Goal: Information Seeking & Learning: Learn about a topic

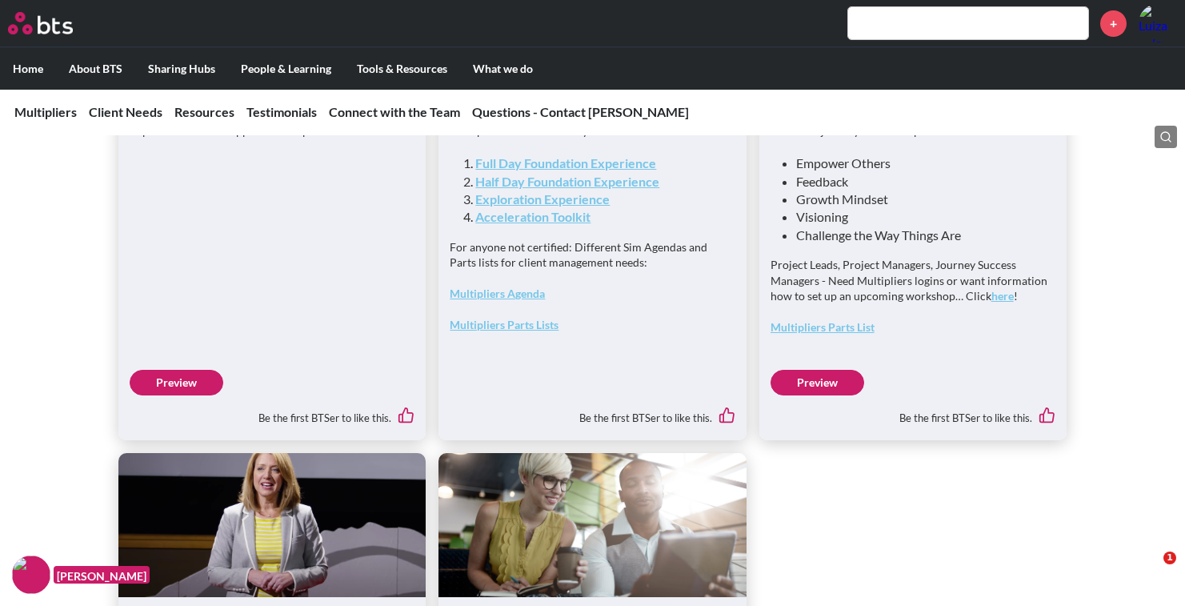
scroll to position [4216, 0]
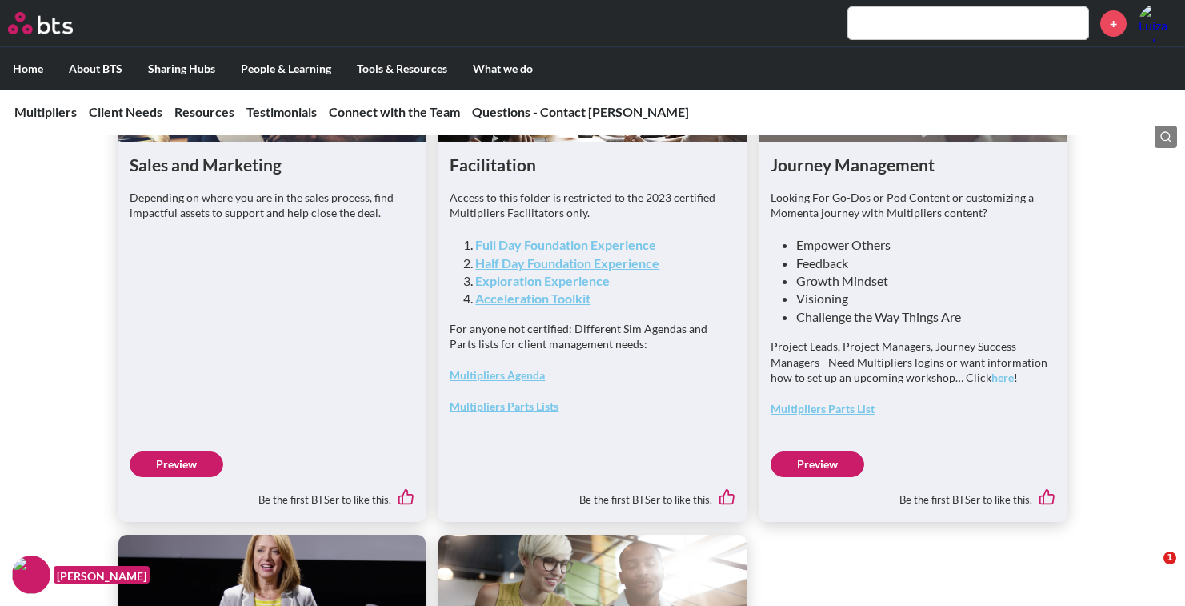
click at [568, 252] on link "Full Day Foundation Experience" at bounding box center [565, 244] width 181 height 15
click at [651, 271] on link "Half Day Foundation Experience" at bounding box center [567, 262] width 184 height 15
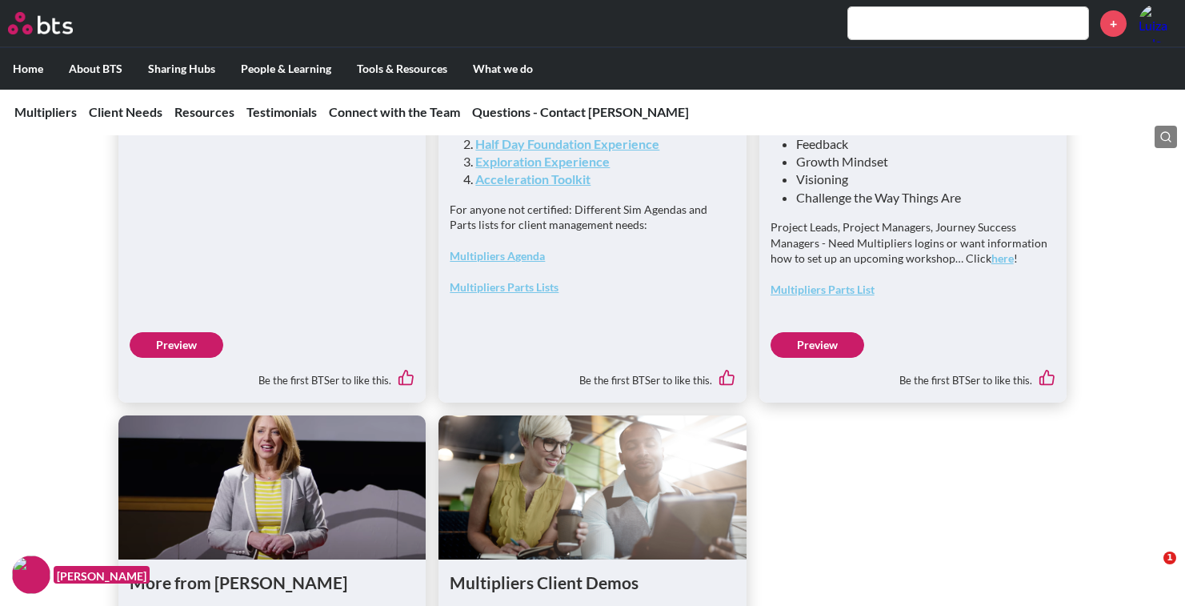
scroll to position [4323, 0]
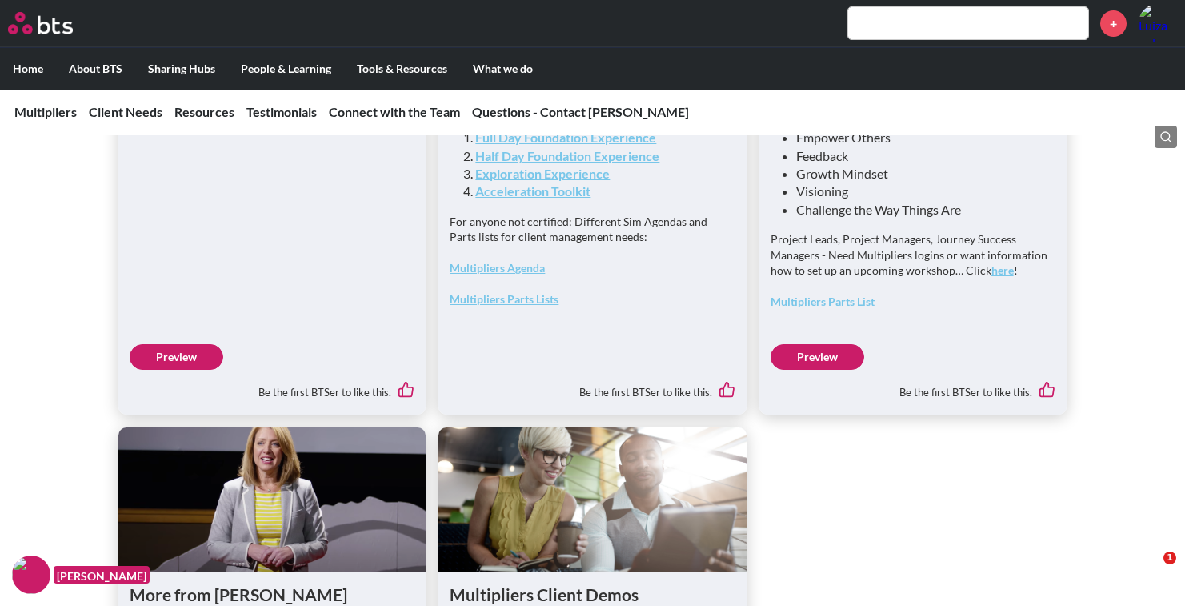
click at [571, 181] on link "Exploration Experience" at bounding box center [542, 173] width 134 height 15
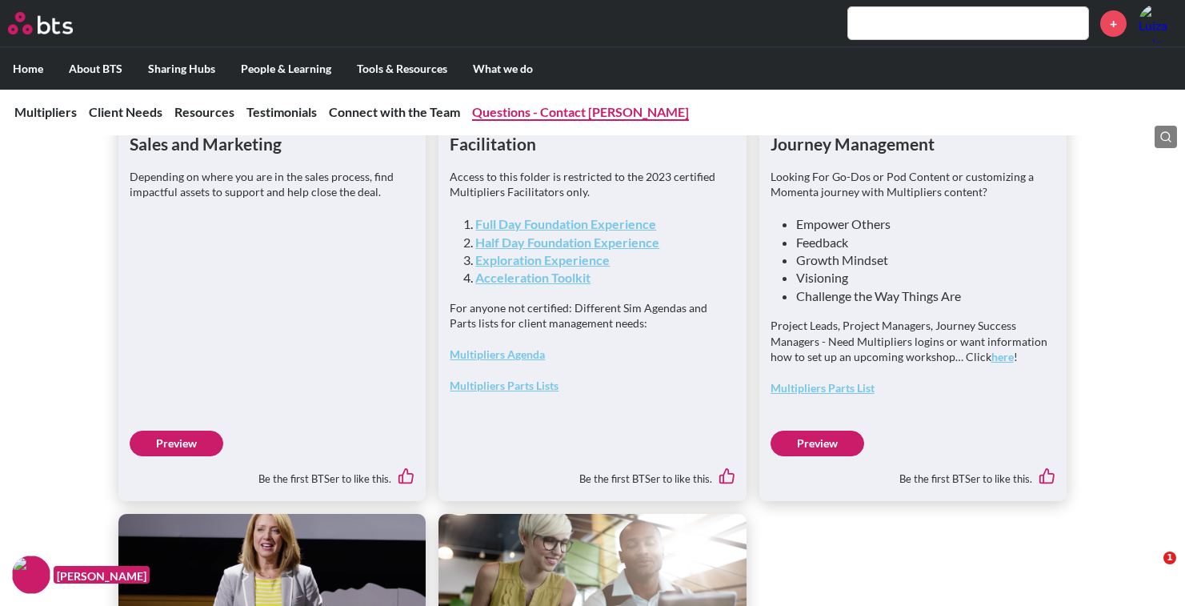
scroll to position [4226, 0]
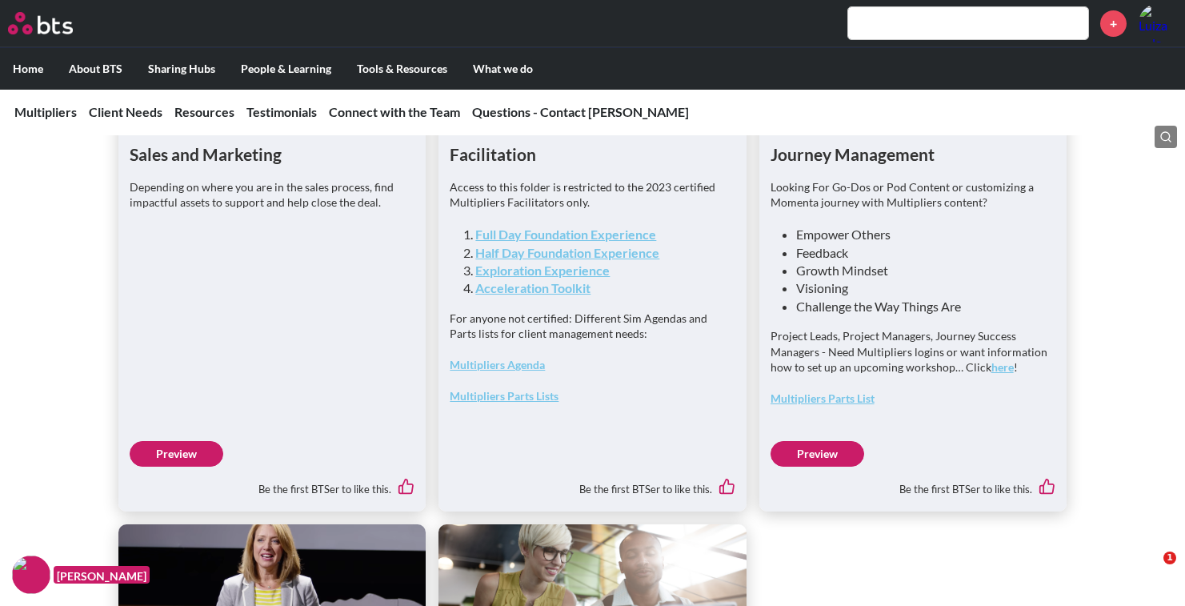
click at [888, 26] on input "text" at bounding box center [968, 23] width 240 height 32
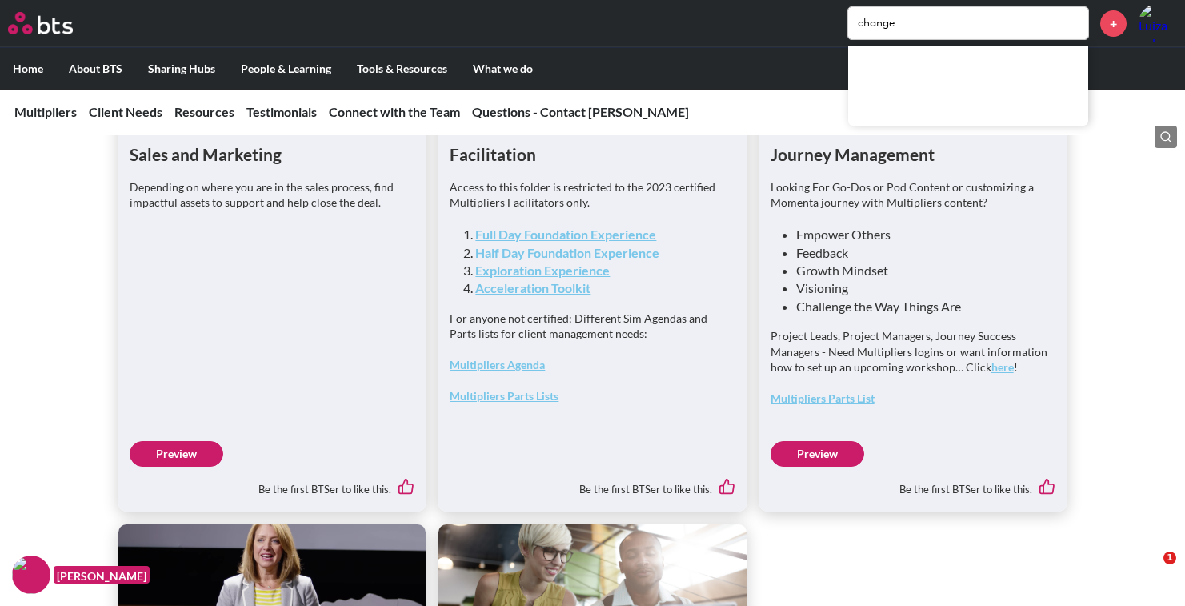
type input "change"
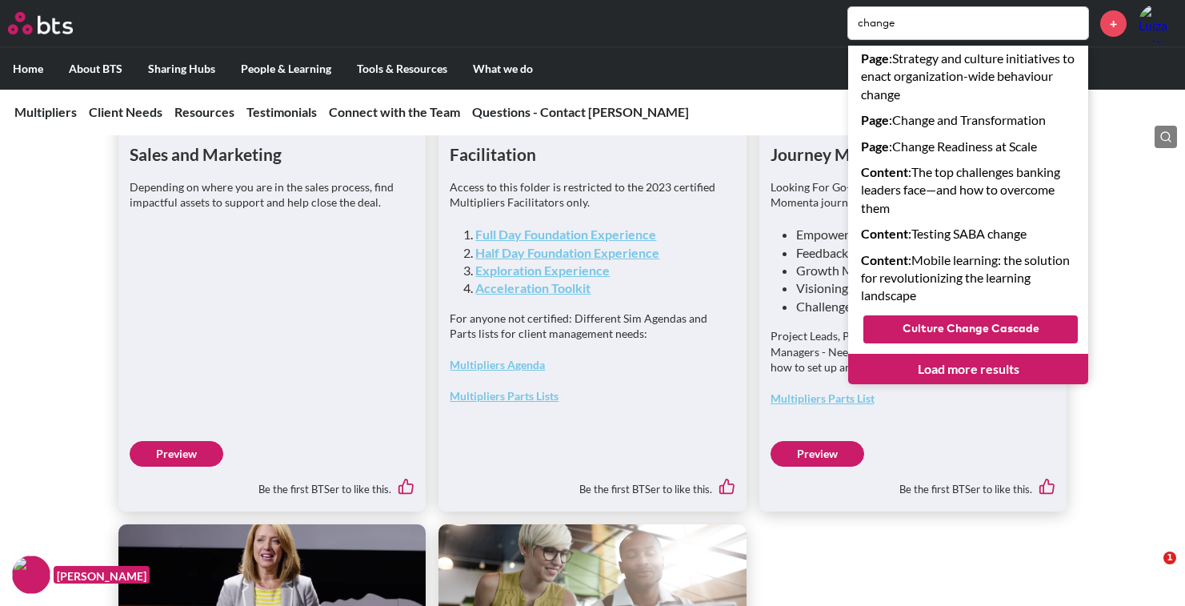
click at [918, 146] on link "Page : Change Readiness at Scale" at bounding box center [968, 147] width 240 height 26
click at [527, 166] on h1 "Facilitation" at bounding box center [592, 153] width 285 height 23
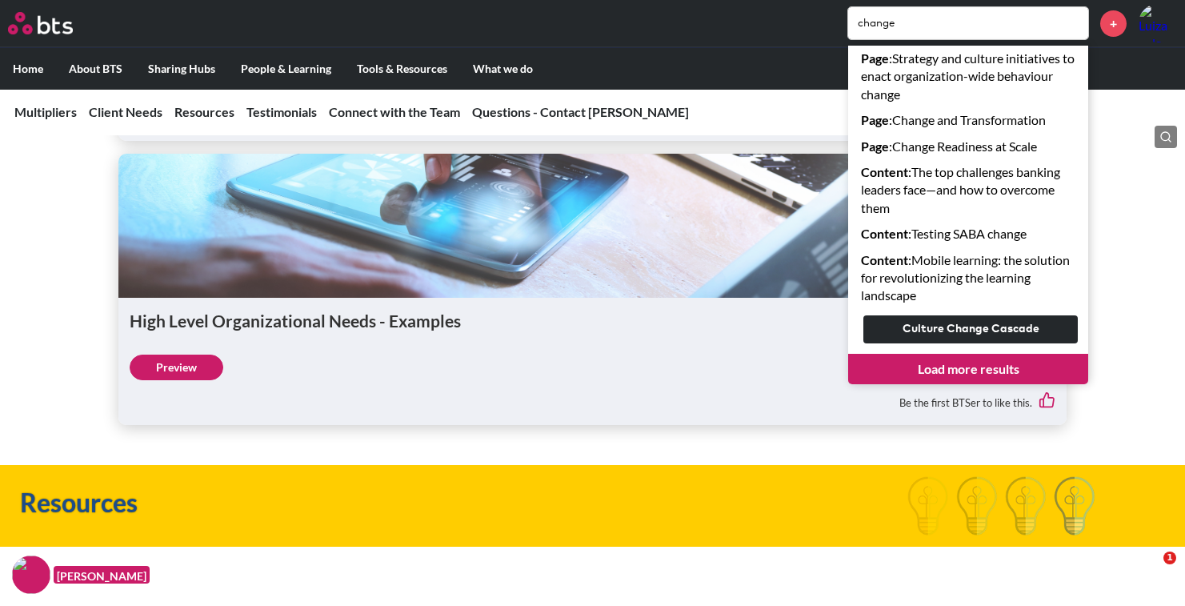
click at [95, 325] on div "Specific Business Needs - Examples Preview Be the first BTSer to like this. Hig…" at bounding box center [592, 118] width 1185 height 613
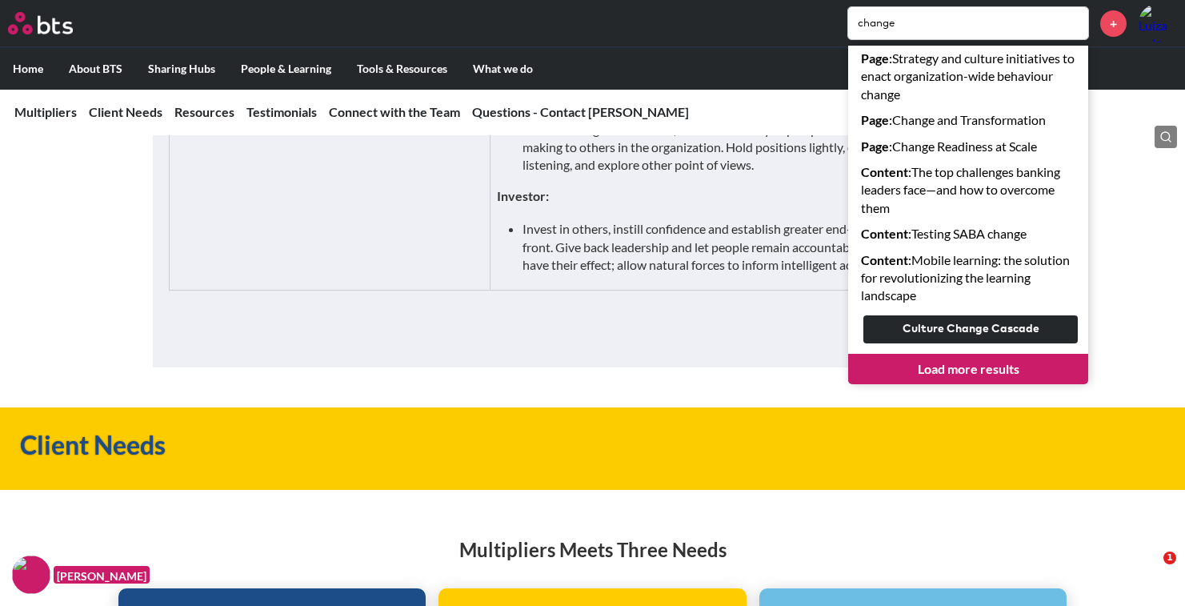
scroll to position [2239, 0]
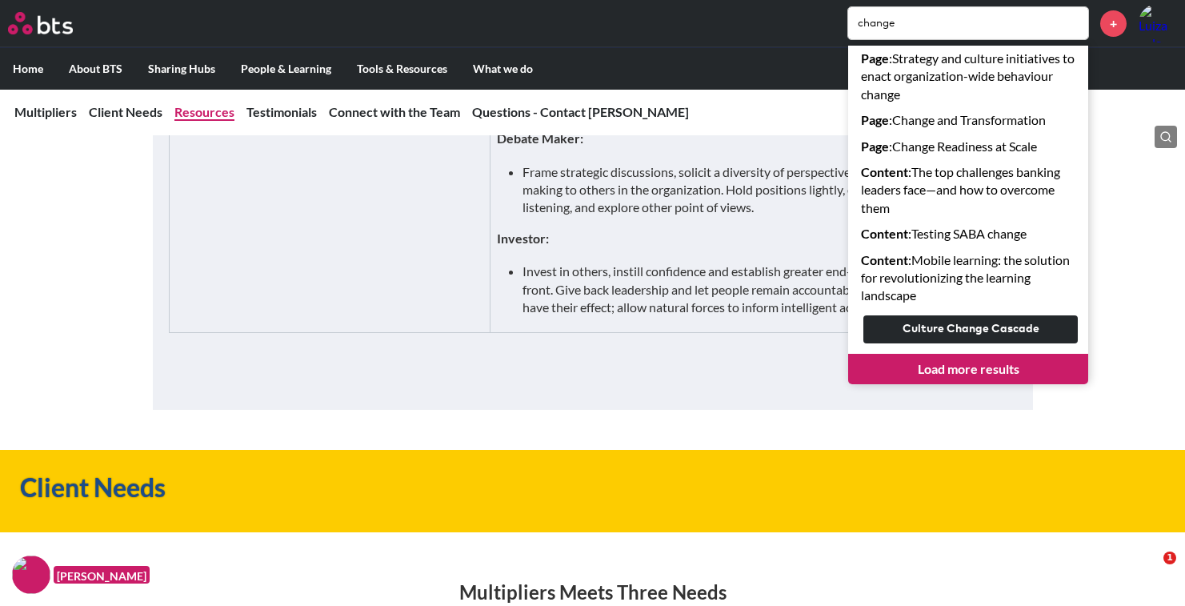
click at [193, 114] on link "Resources" at bounding box center [204, 111] width 60 height 15
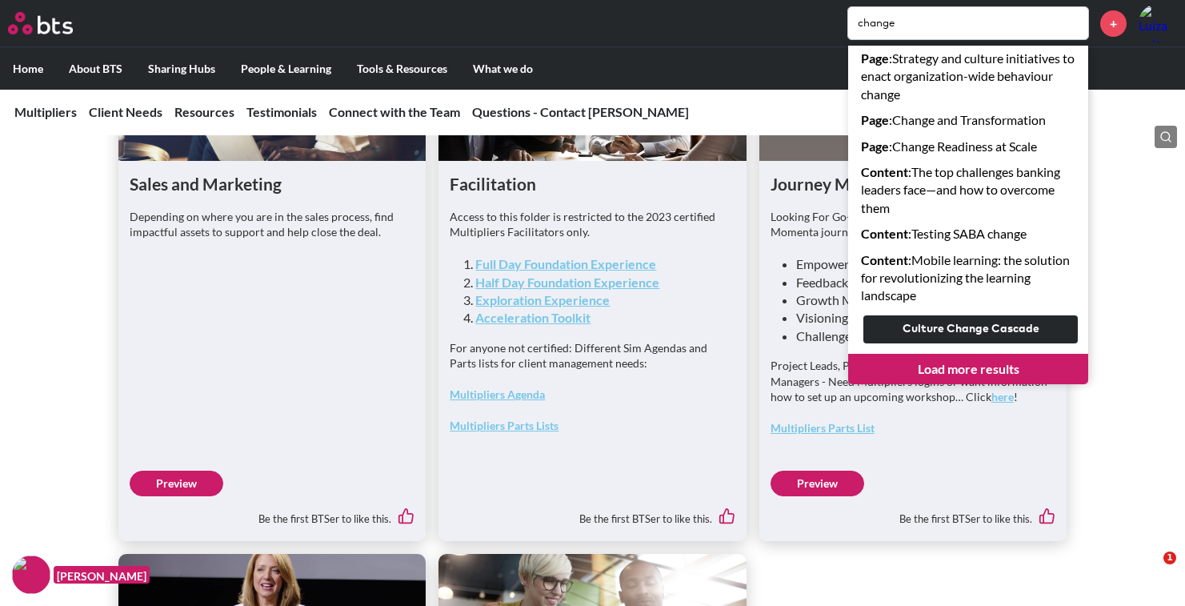
scroll to position [4205, 0]
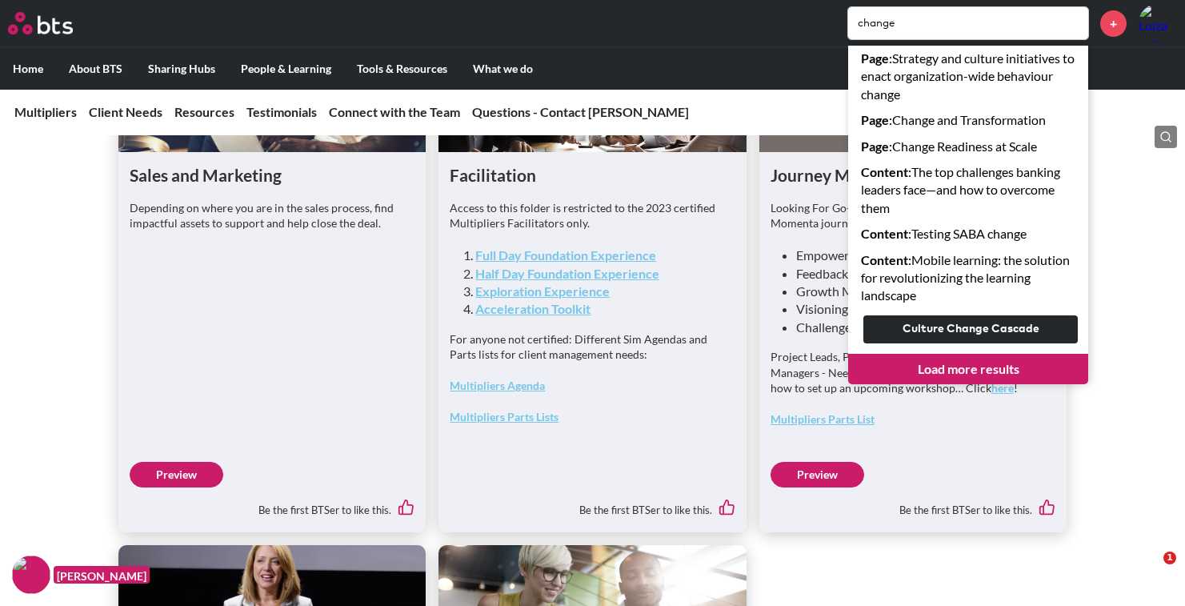
click at [499, 392] on link "Multipliers Agenda" at bounding box center [497, 386] width 95 height 14
click at [946, 148] on link "Page : Change Readiness at Scale" at bounding box center [968, 147] width 240 height 26
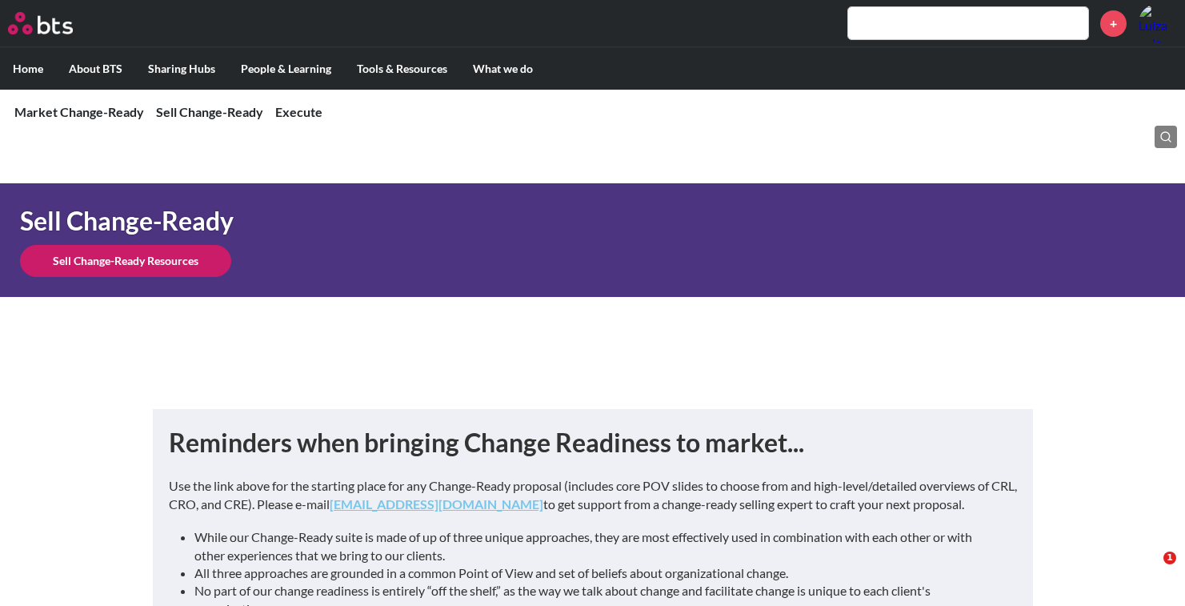
scroll to position [917, 0]
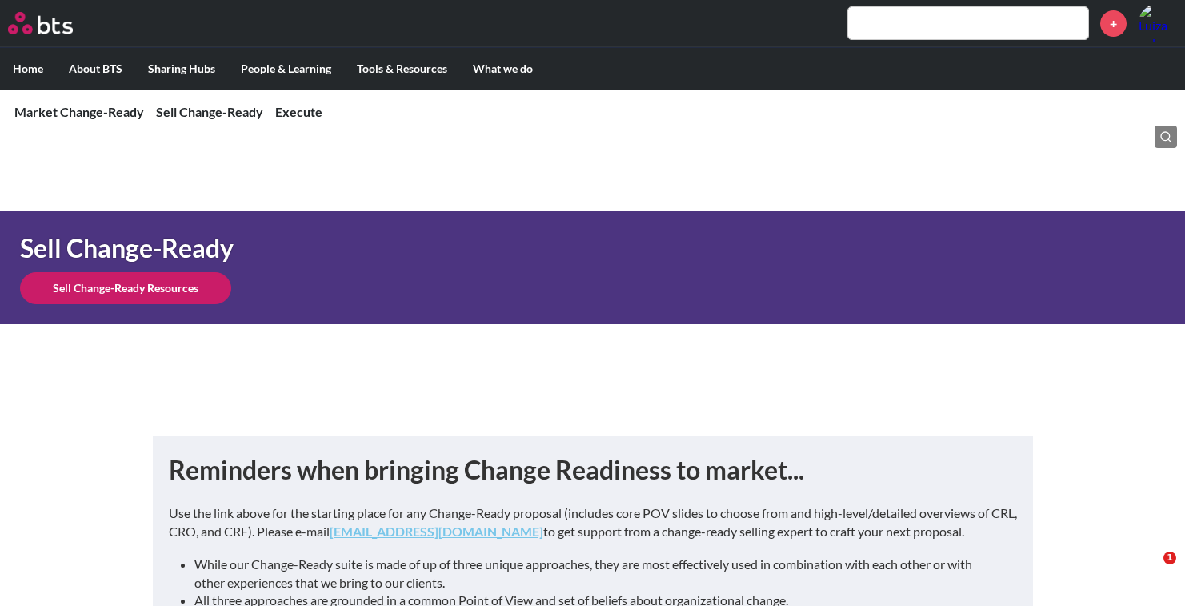
click at [986, 18] on input "text" at bounding box center [968, 23] width 240 height 32
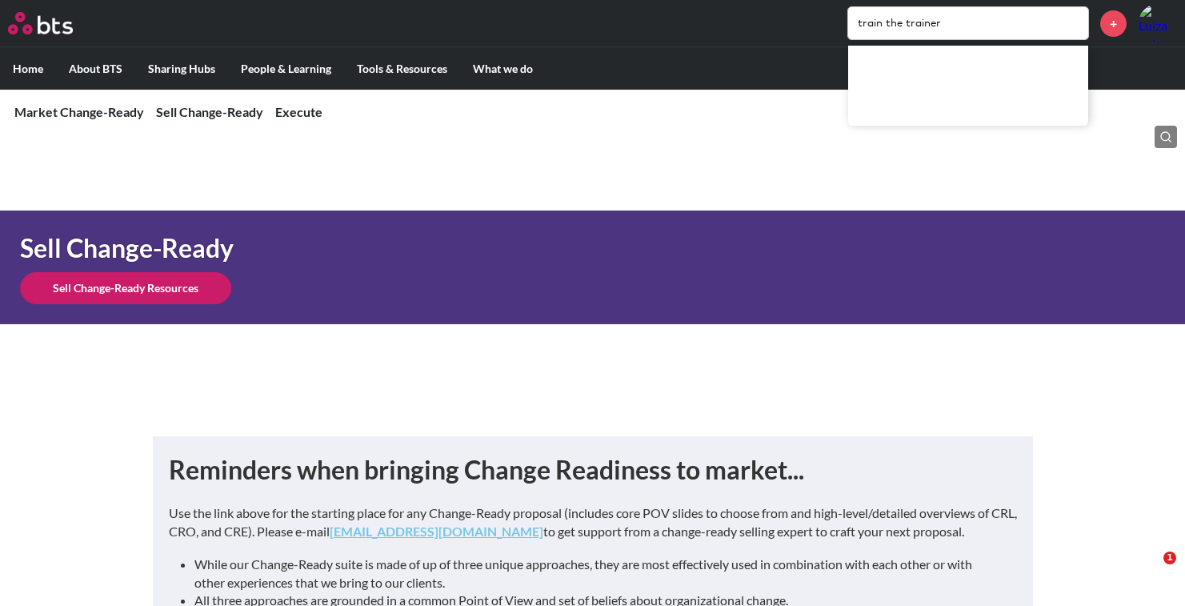
type input "train the trainer"
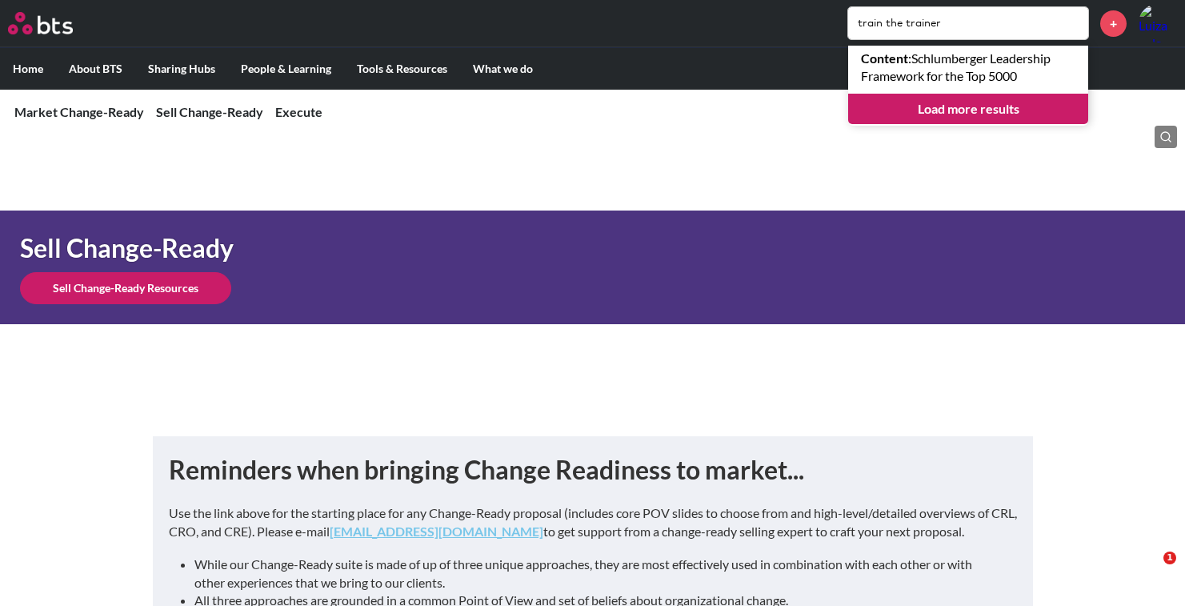
click at [1016, 106] on link "Load more results" at bounding box center [968, 109] width 240 height 30
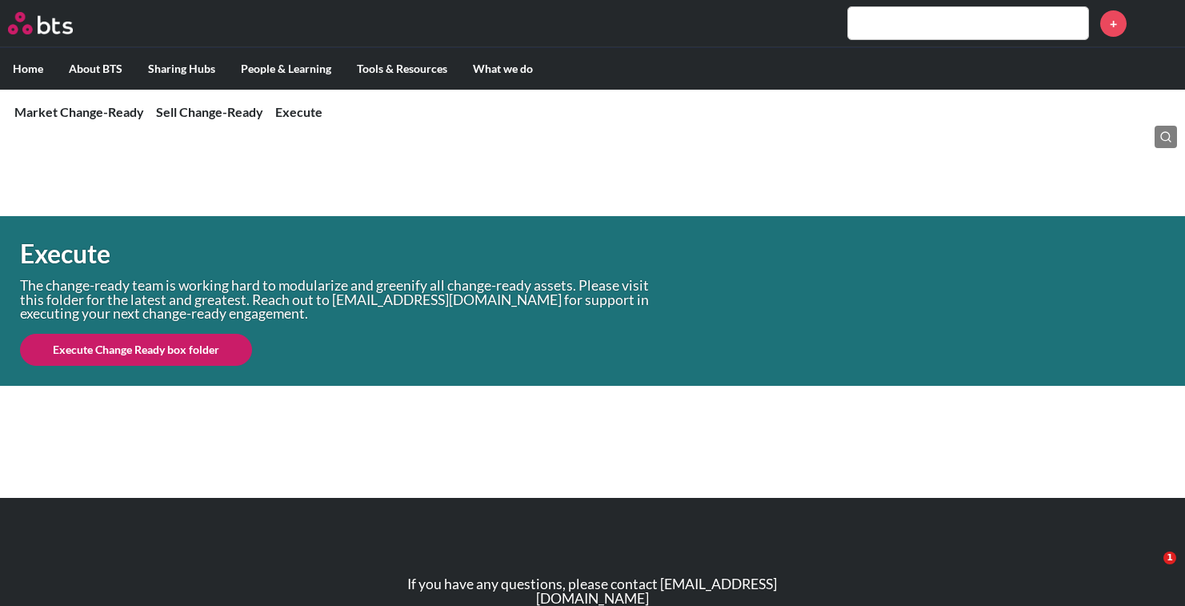
scroll to position [1568, 0]
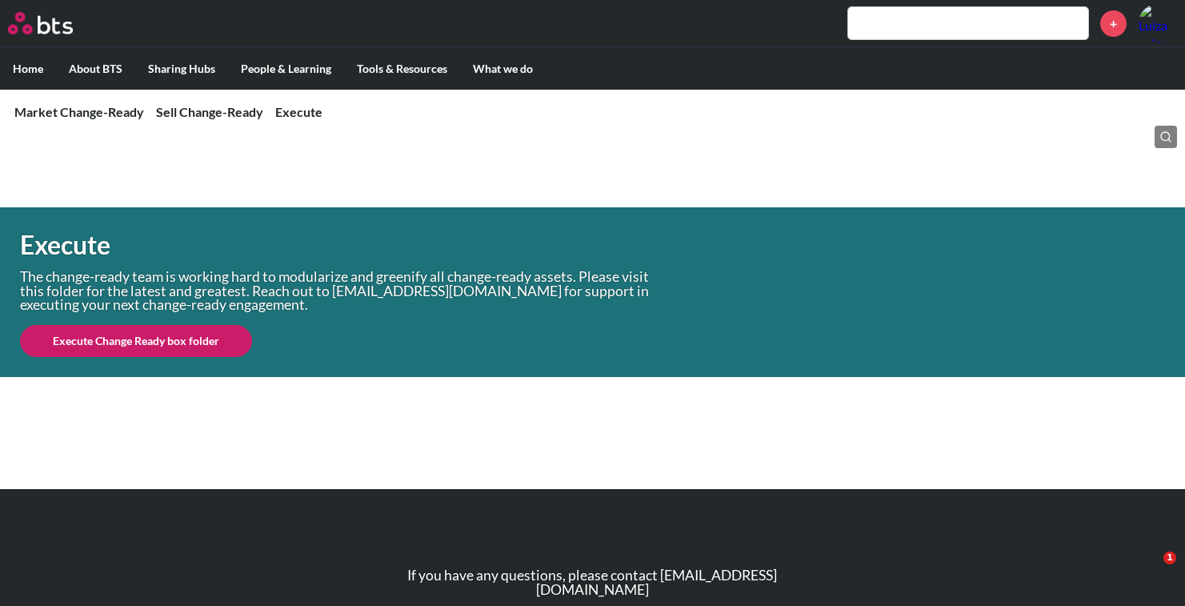
click at [172, 330] on link "Execute Change Ready box folder" at bounding box center [136, 341] width 232 height 32
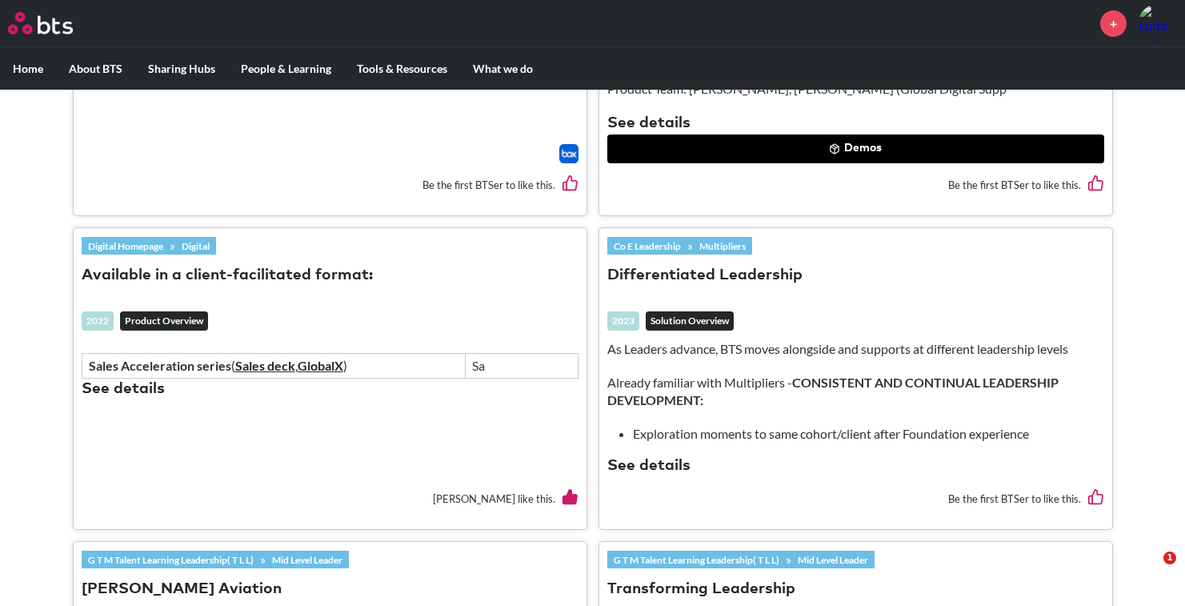
scroll to position [1509, 0]
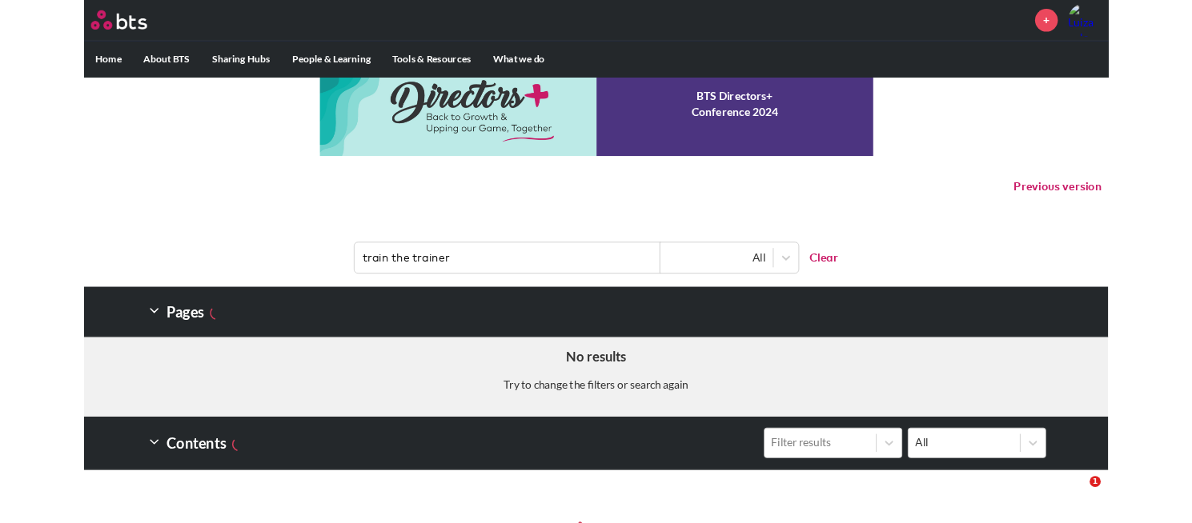
scroll to position [65, 0]
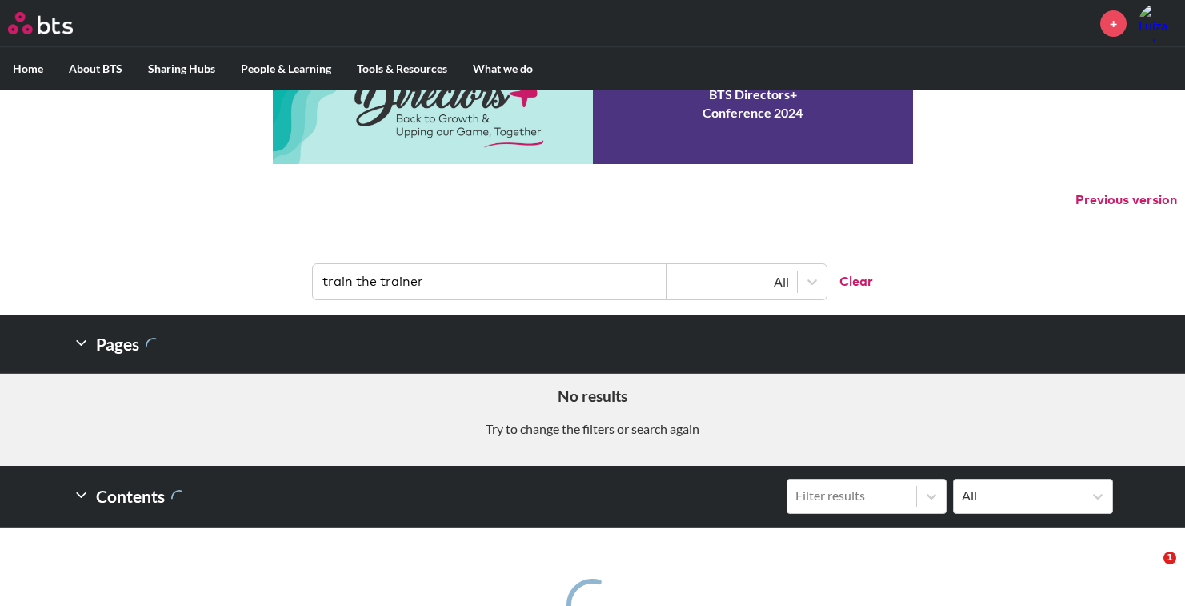
click at [511, 278] on input "train the trainer" at bounding box center [490, 281] width 354 height 35
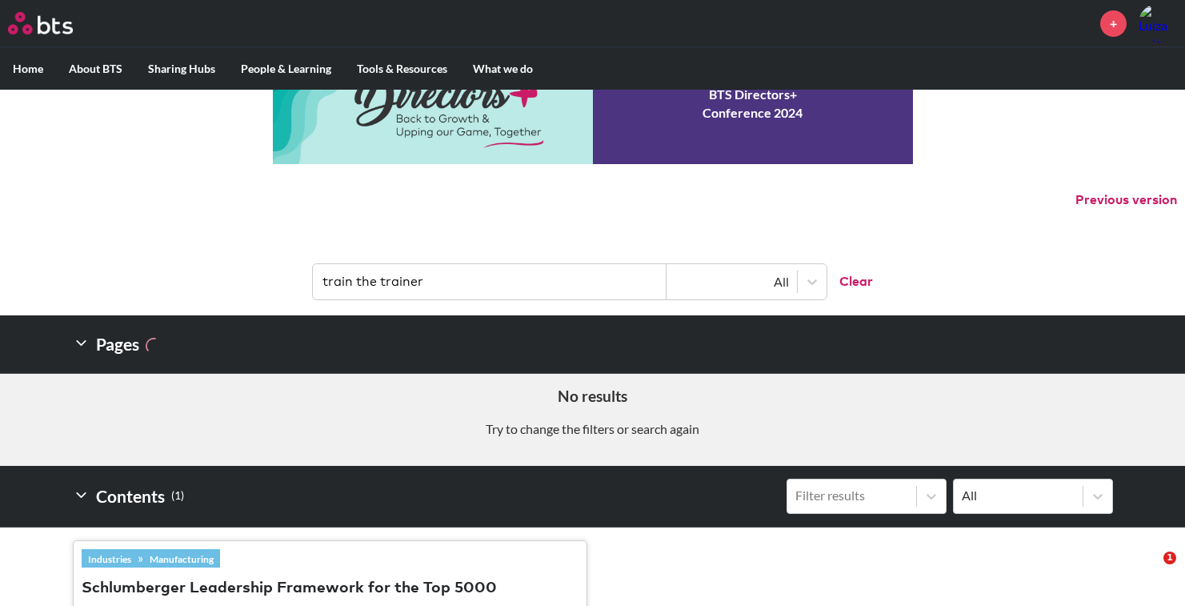
click at [511, 278] on input "train the trainer" at bounding box center [490, 281] width 354 height 35
type input "ttt"
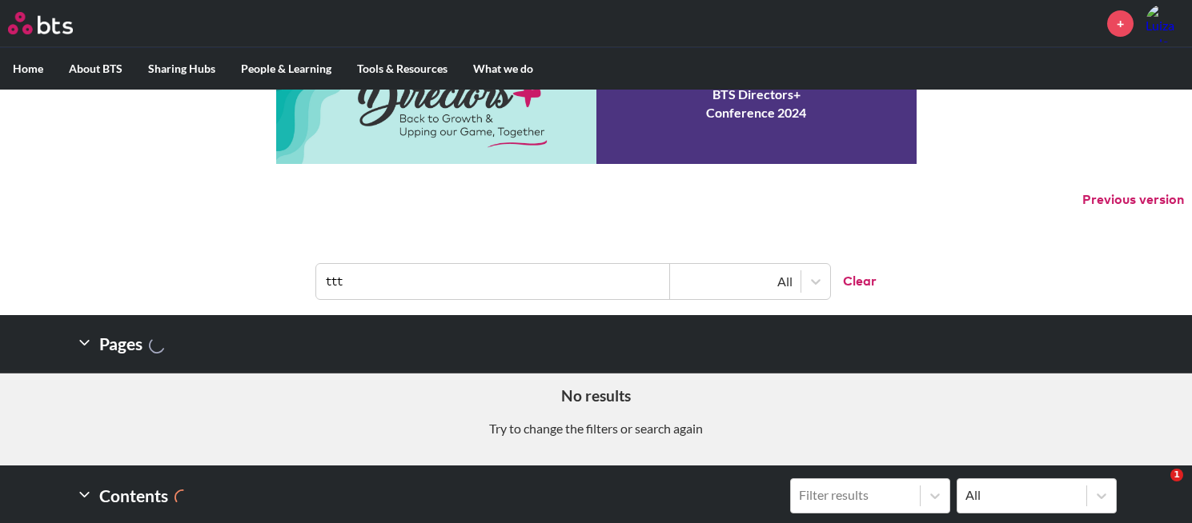
click at [139, 187] on p "Previous version" at bounding box center [596, 200] width 1192 height 34
